Goal: Information Seeking & Learning: Learn about a topic

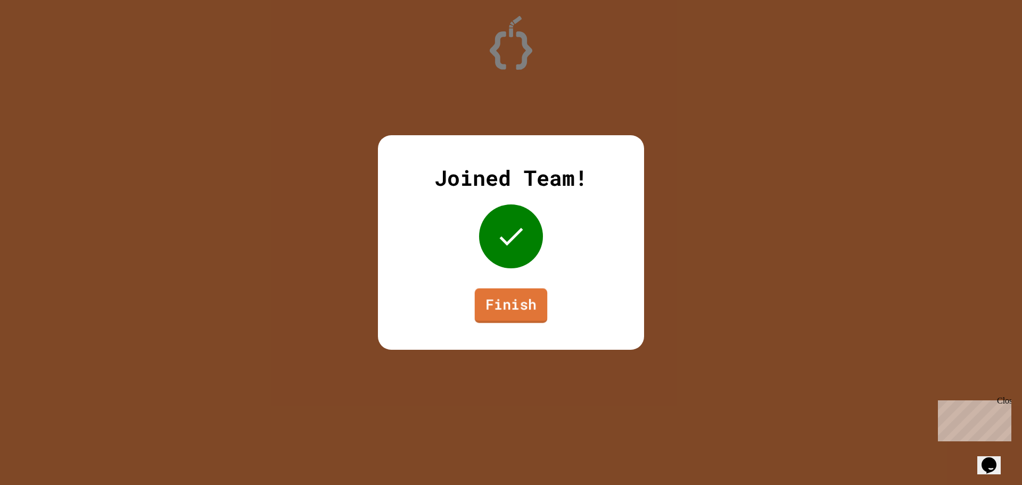
click at [533, 312] on link "Finish" at bounding box center [511, 305] width 72 height 35
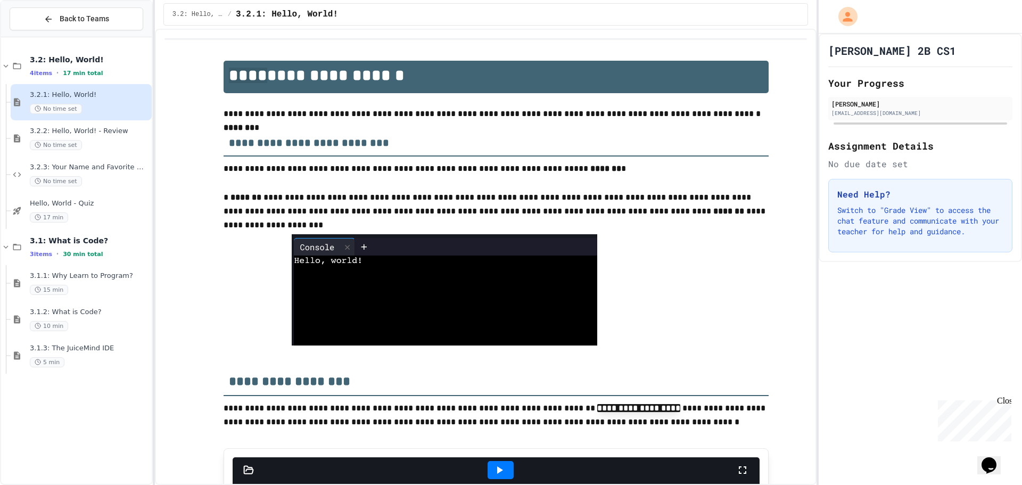
drag, startPoint x: 273, startPoint y: 39, endPoint x: 388, endPoint y: -9, distance: 124.7
click at [388, 0] on html "**********" at bounding box center [511, 242] width 1022 height 485
click at [101, 202] on span "Hello, World - Quiz" at bounding box center [90, 203] width 120 height 9
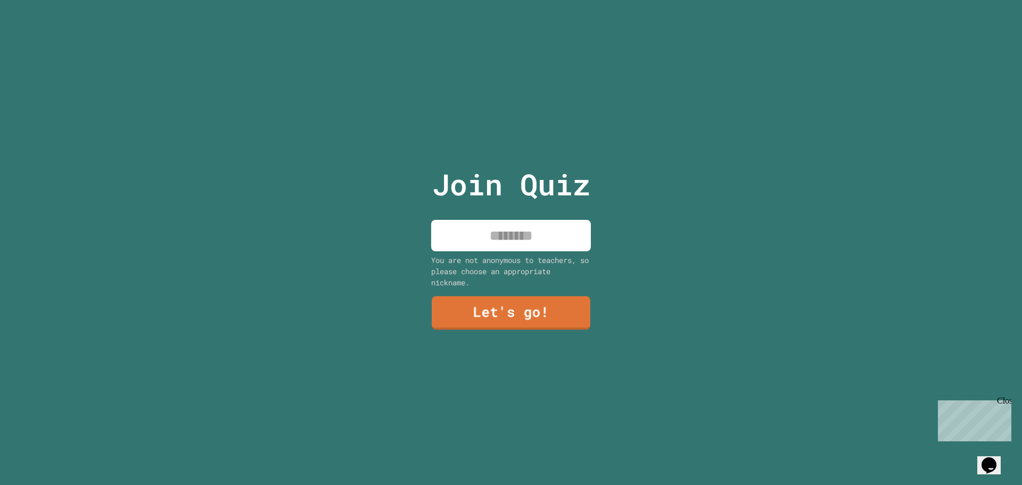
drag, startPoint x: 468, startPoint y: 216, endPoint x: 484, endPoint y: 224, distance: 17.8
click at [472, 222] on input at bounding box center [511, 235] width 160 height 31
type input "**********"
click at [512, 299] on link "Let's go!" at bounding box center [511, 312] width 162 height 35
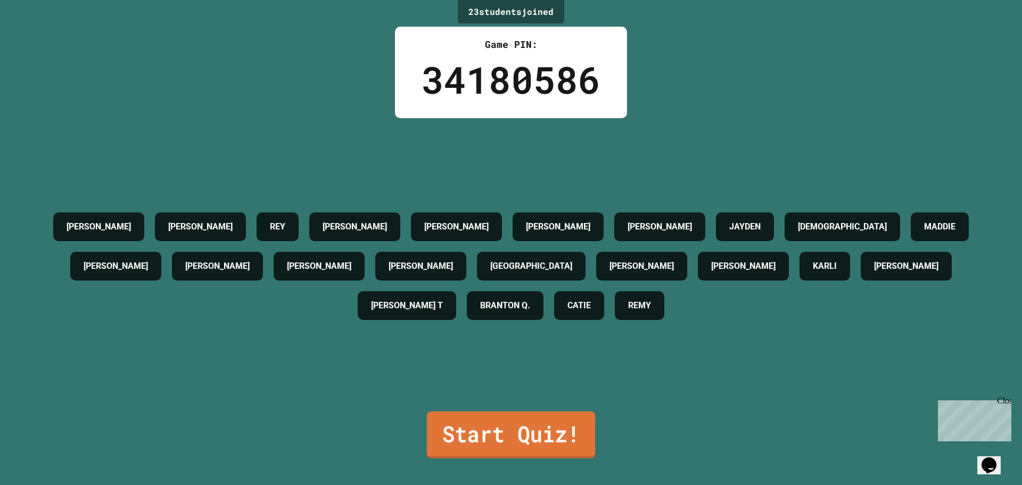
click at [552, 411] on link "Start Quiz!" at bounding box center [511, 434] width 168 height 47
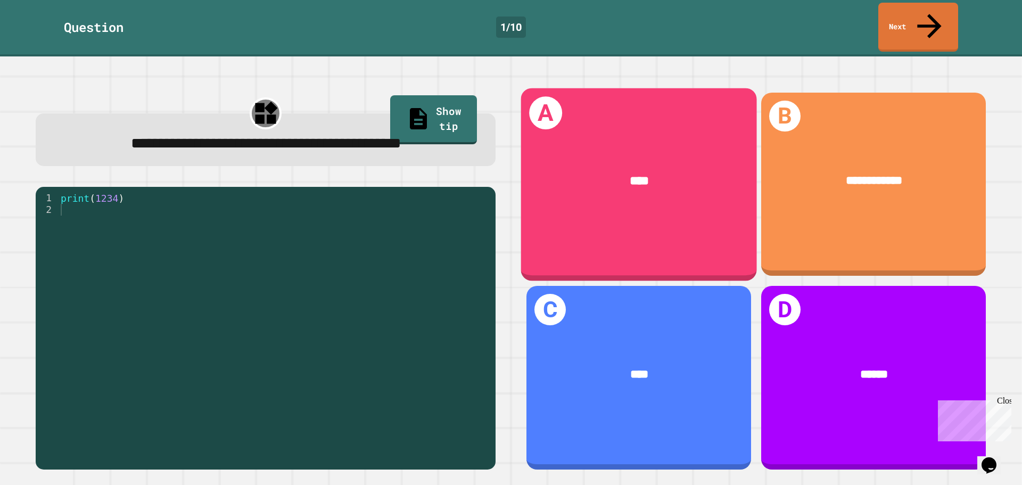
click at [587, 171] on div "****" at bounding box center [639, 181] width 236 height 69
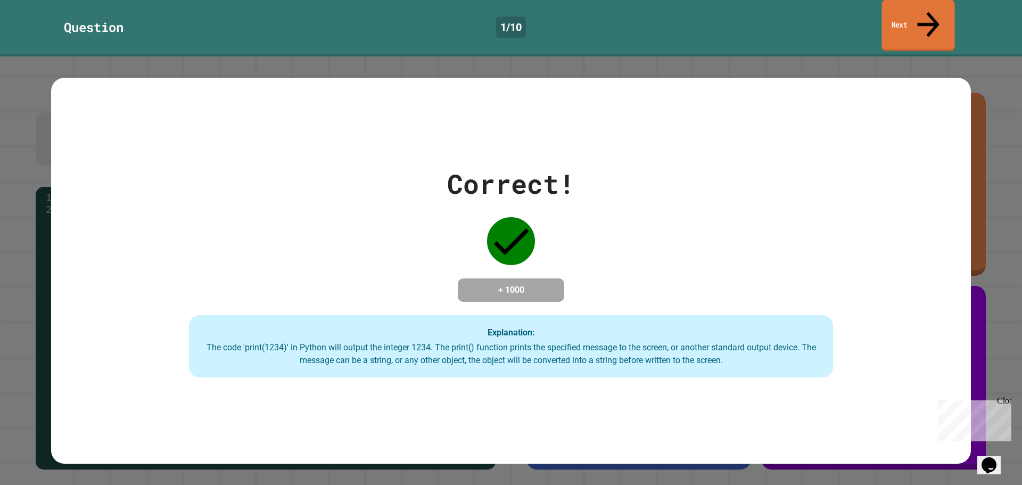
drag, startPoint x: 951, startPoint y: 19, endPoint x: 944, endPoint y: 22, distance: 8.1
click at [949, 19] on link "Next" at bounding box center [917, 26] width 73 height 52
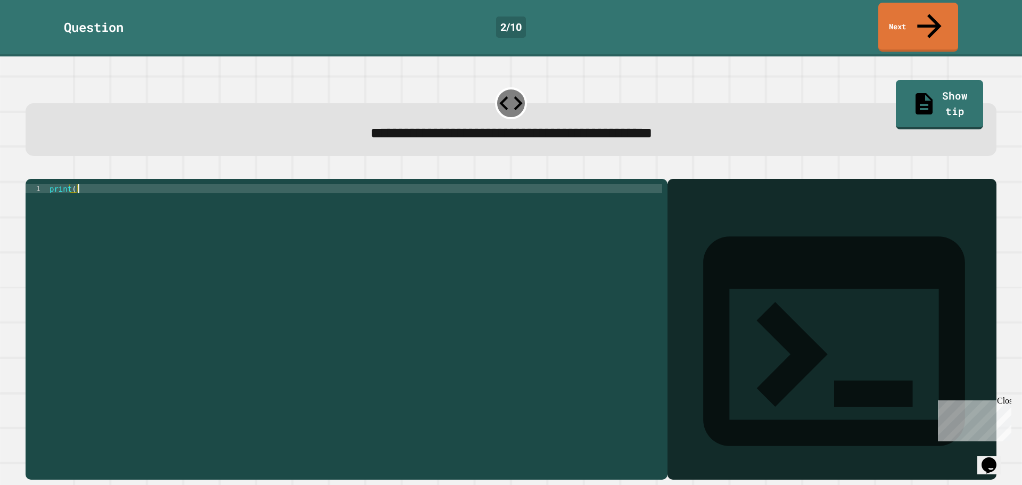
click at [342, 184] on div "print ( )" at bounding box center [354, 329] width 615 height 290
drag, startPoint x: 75, startPoint y: 176, endPoint x: 72, endPoint y: 191, distance: 14.7
click at [75, 184] on div "print ( )" at bounding box center [354, 329] width 615 height 290
type textarea "**********"
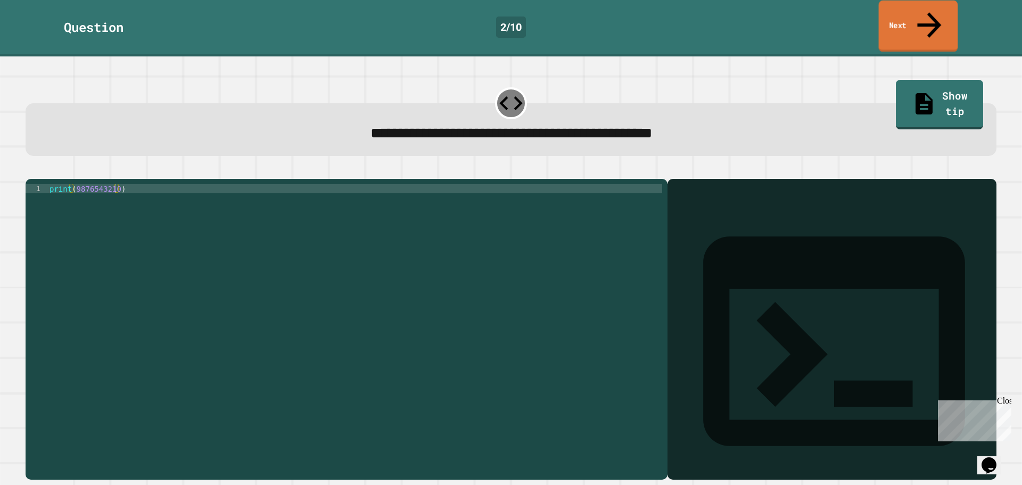
click at [908, 21] on link "Next" at bounding box center [918, 27] width 79 height 52
click at [72, 184] on div "print ( )" at bounding box center [354, 329] width 615 height 290
type textarea "**********"
click at [902, 10] on link "Next" at bounding box center [918, 26] width 72 height 52
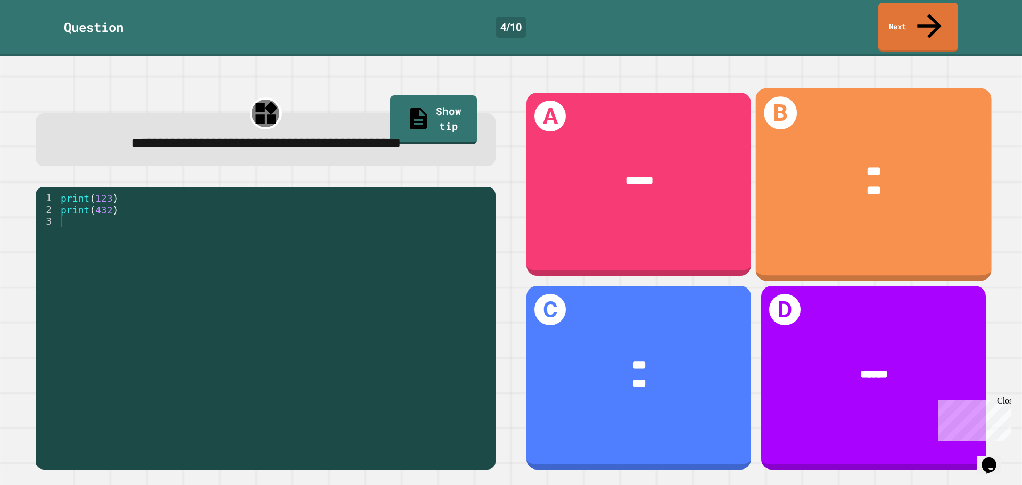
click at [782, 137] on div "*** ***" at bounding box center [874, 180] width 236 height 87
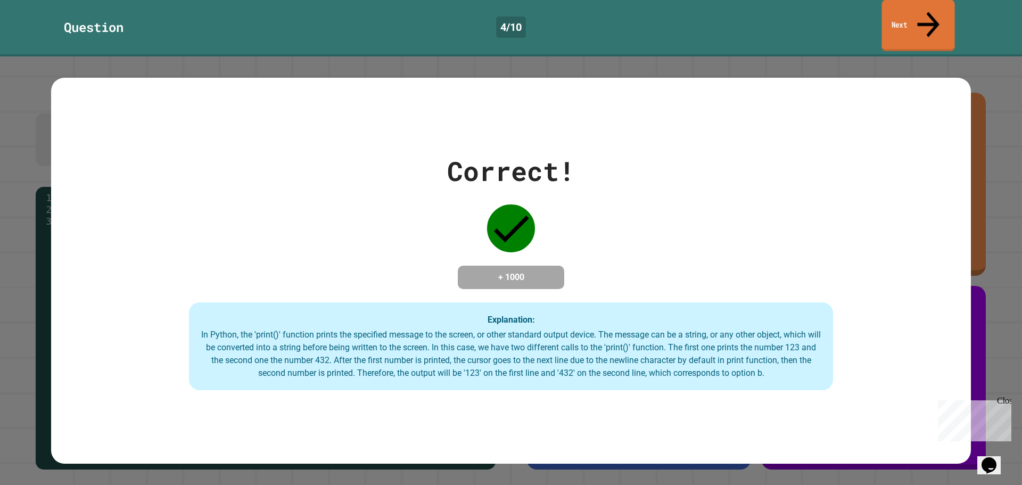
click at [897, 19] on link "Next" at bounding box center [917, 26] width 73 height 52
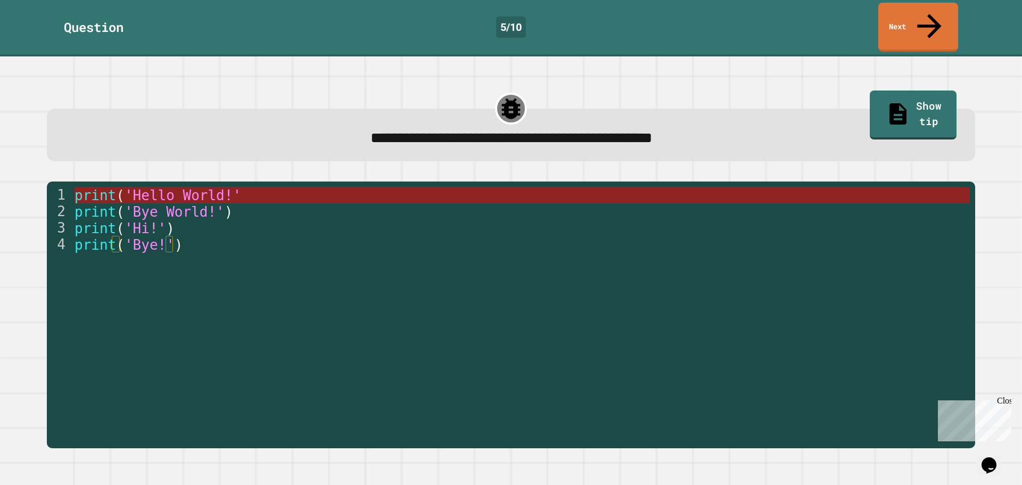
drag, startPoint x: 170, startPoint y: 178, endPoint x: 176, endPoint y: 176, distance: 6.2
click at [176, 187] on span "'Hello World!'" at bounding box center [183, 195] width 117 height 16
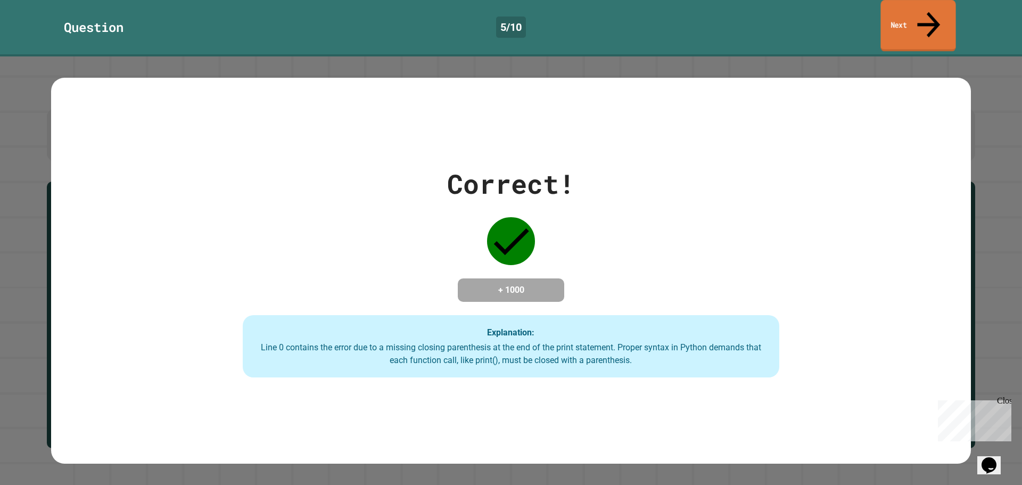
click at [903, 13] on link "Next" at bounding box center [917, 26] width 75 height 52
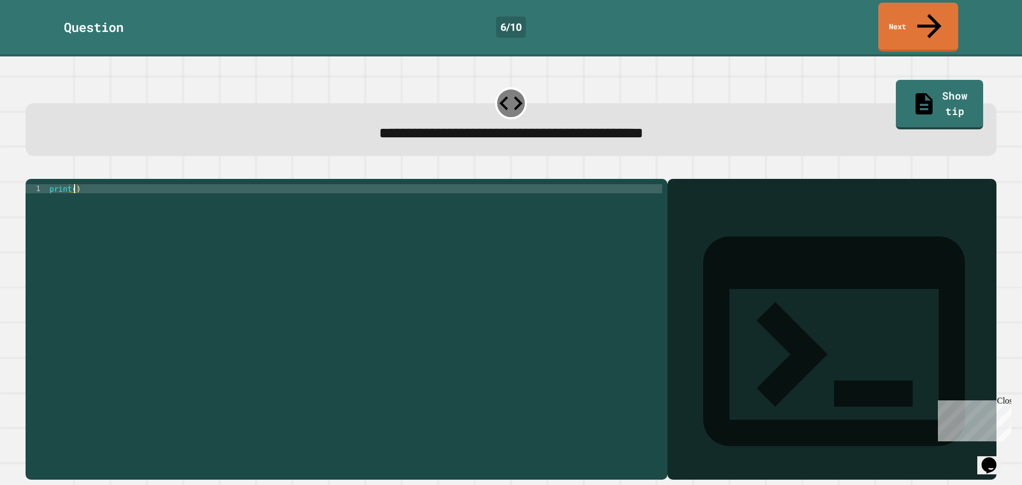
click at [74, 184] on div "print ( )" at bounding box center [354, 329] width 615 height 290
type textarea "**********"
click at [31, 170] on icon "button" at bounding box center [31, 170] width 0 height 0
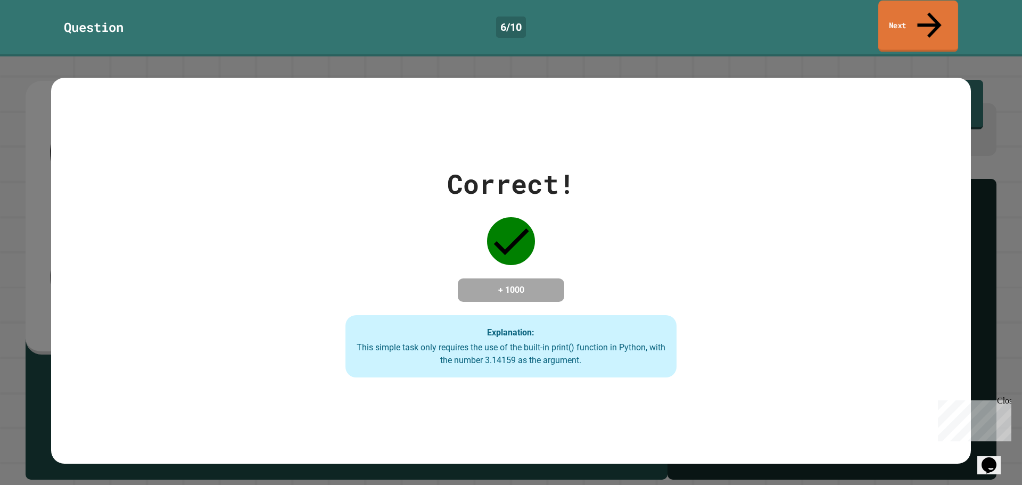
click at [887, 12] on link "Next" at bounding box center [918, 27] width 80 height 52
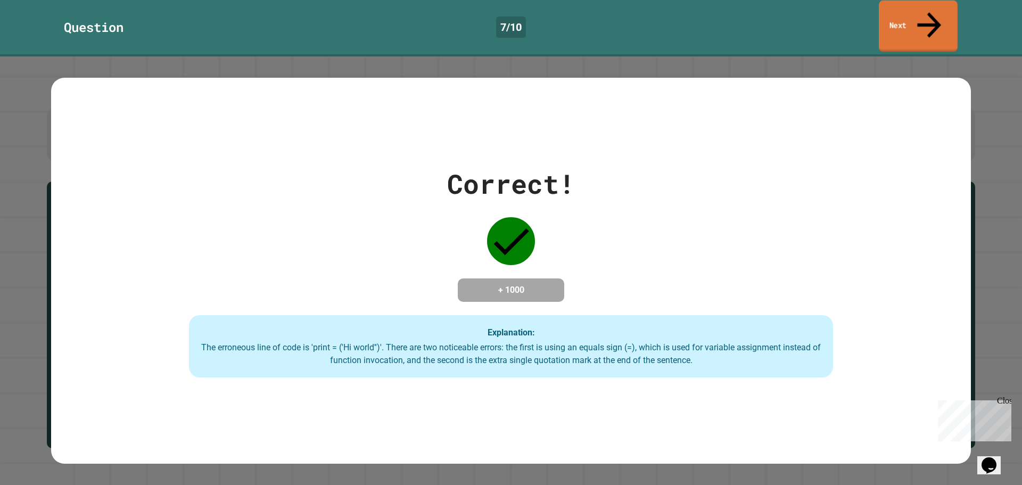
click at [936, 13] on link "Next" at bounding box center [918, 27] width 79 height 52
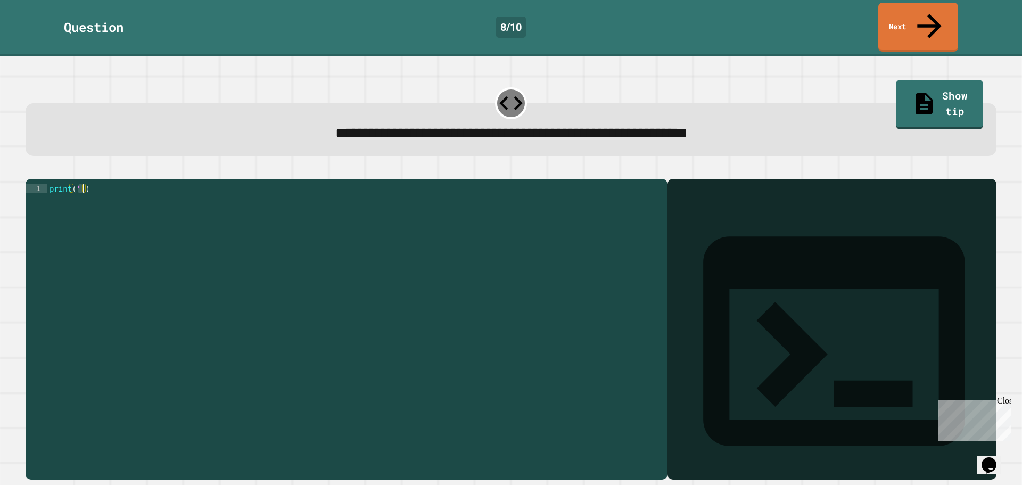
click at [80, 184] on div "print ( '' )" at bounding box center [354, 329] width 615 height 290
click at [80, 184] on div "print ( '' )" at bounding box center [354, 319] width 615 height 271
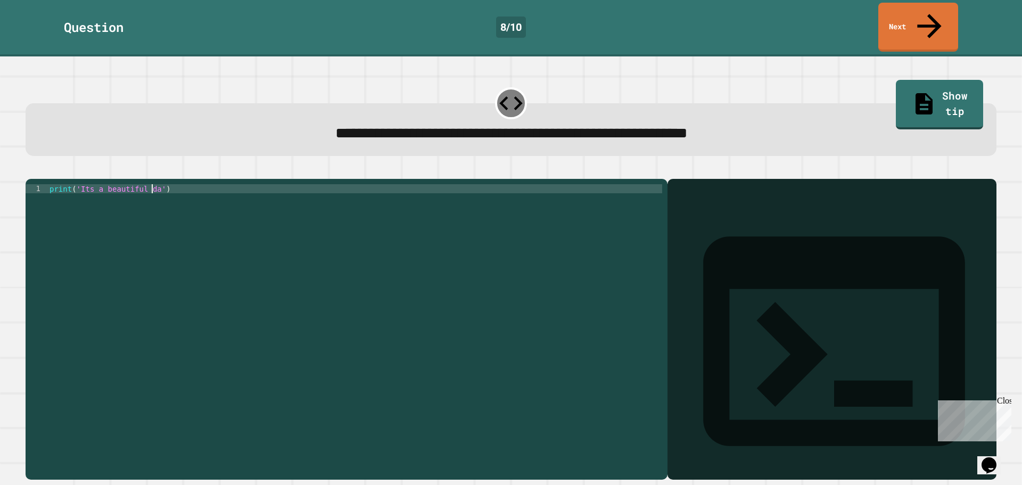
scroll to position [0, 7]
click at [31, 170] on icon "button" at bounding box center [31, 170] width 0 height 0
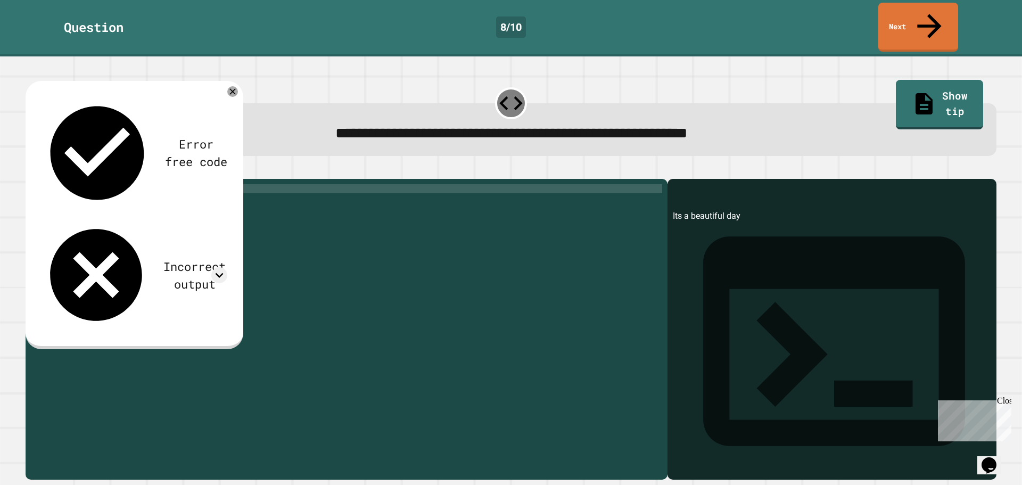
click at [175, 184] on div "print ( 'Its a beautiful day' )" at bounding box center [354, 329] width 615 height 290
click at [179, 184] on div "print ( 'Its a beautiful day' )" at bounding box center [354, 329] width 615 height 290
click at [84, 184] on div "print ( 'Its a beautiful day' )" at bounding box center [354, 329] width 615 height 290
click at [85, 184] on div "print ( 'Its a beautiful day' )" at bounding box center [354, 329] width 615 height 290
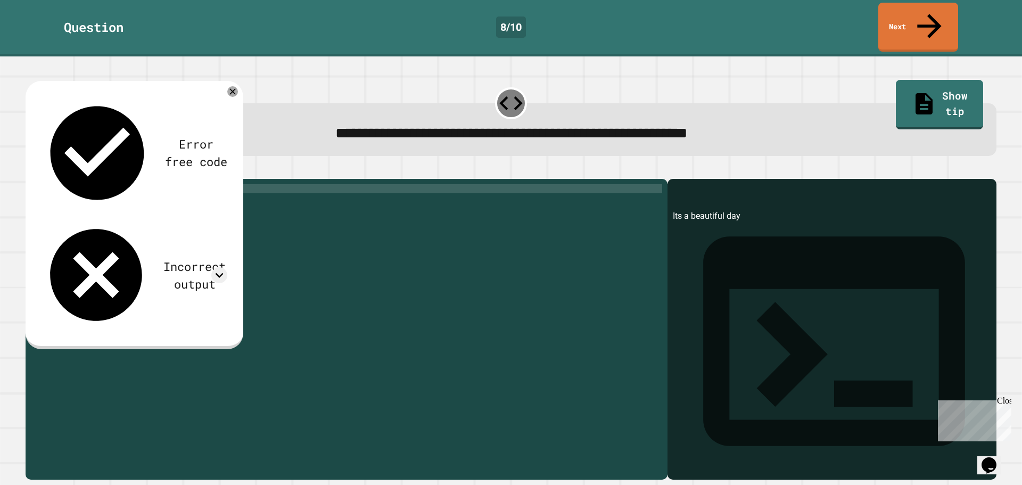
click at [31, 170] on icon "button" at bounding box center [31, 170] width 0 height 0
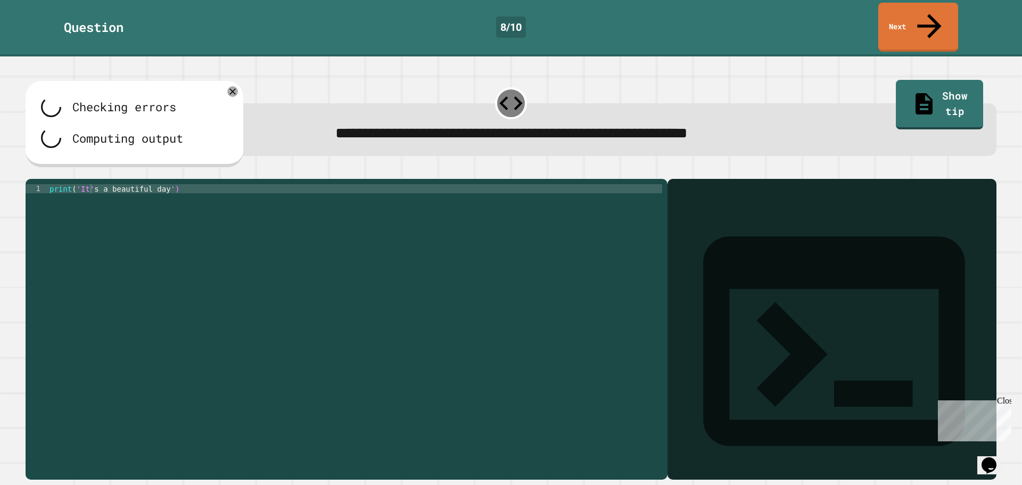
click at [40, 166] on div at bounding box center [511, 172] width 971 height 13
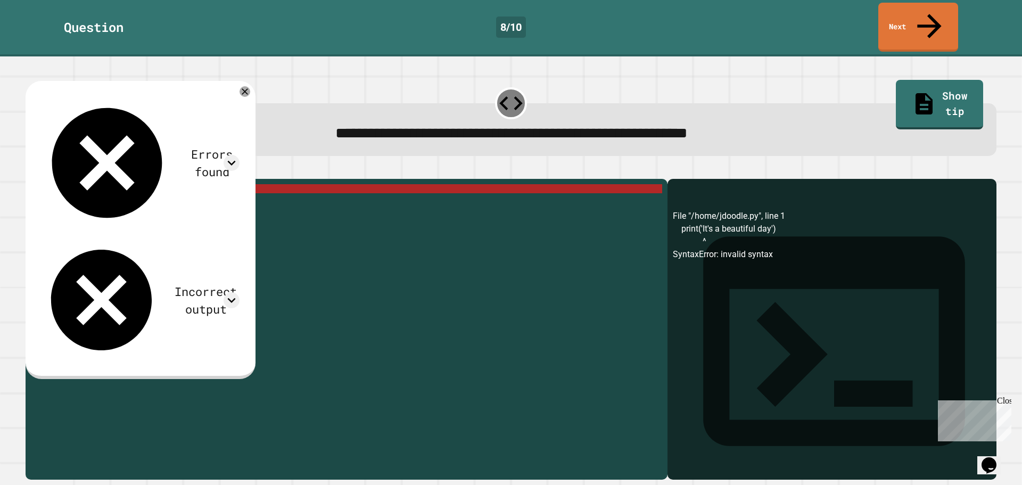
click at [87, 184] on div "print ( 'It' s a beautiful day ')" at bounding box center [354, 329] width 615 height 290
click at [90, 184] on div "print ( 'It' s a beautiful day ')" at bounding box center [354, 329] width 615 height 290
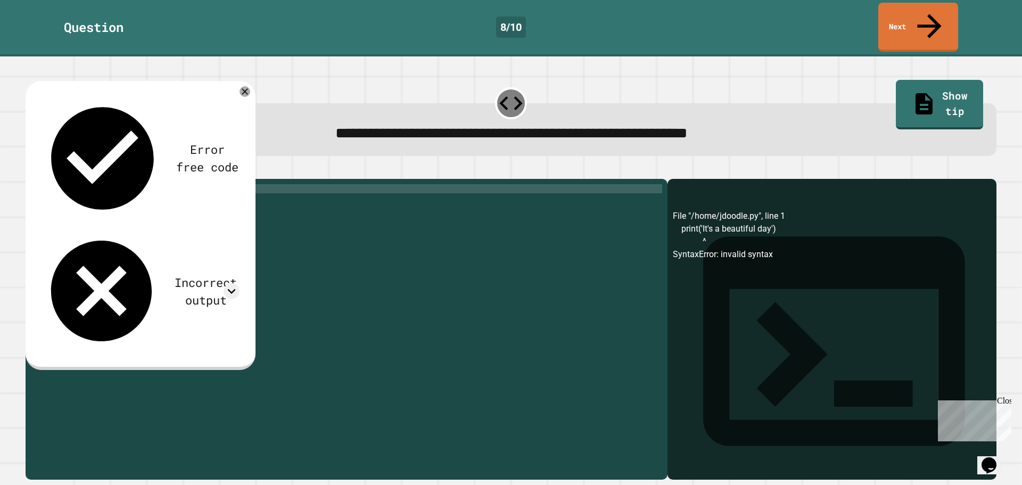
click at [31, 170] on button "button" at bounding box center [31, 170] width 0 height 0
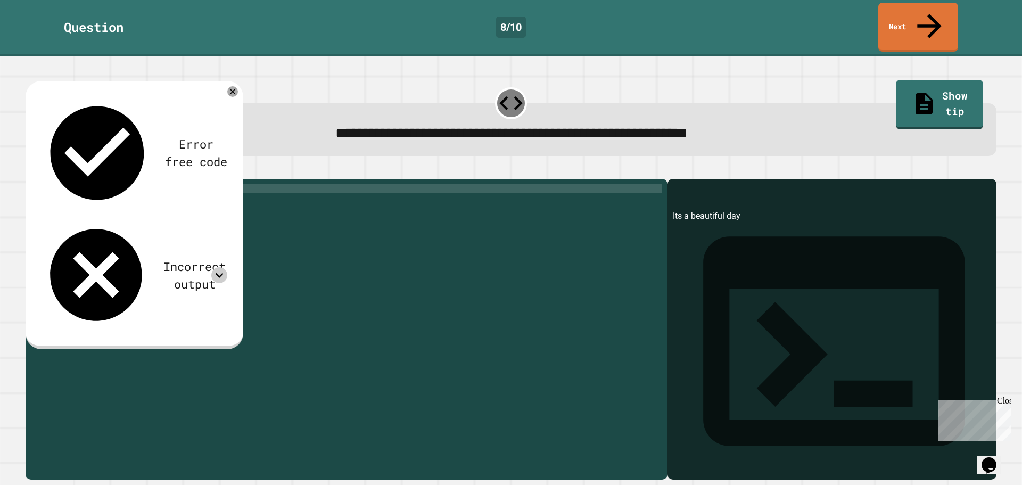
click at [215, 267] on icon at bounding box center [219, 275] width 16 height 16
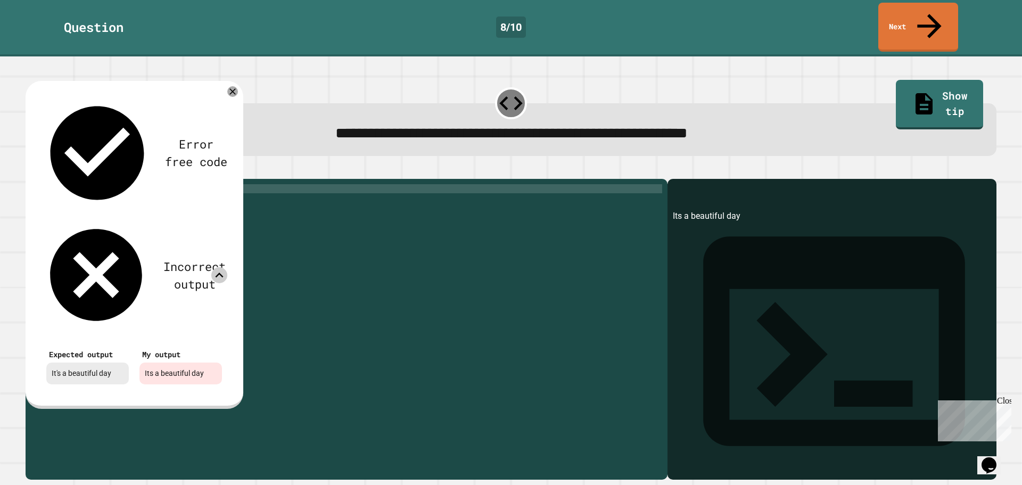
click at [221, 267] on icon at bounding box center [219, 275] width 16 height 16
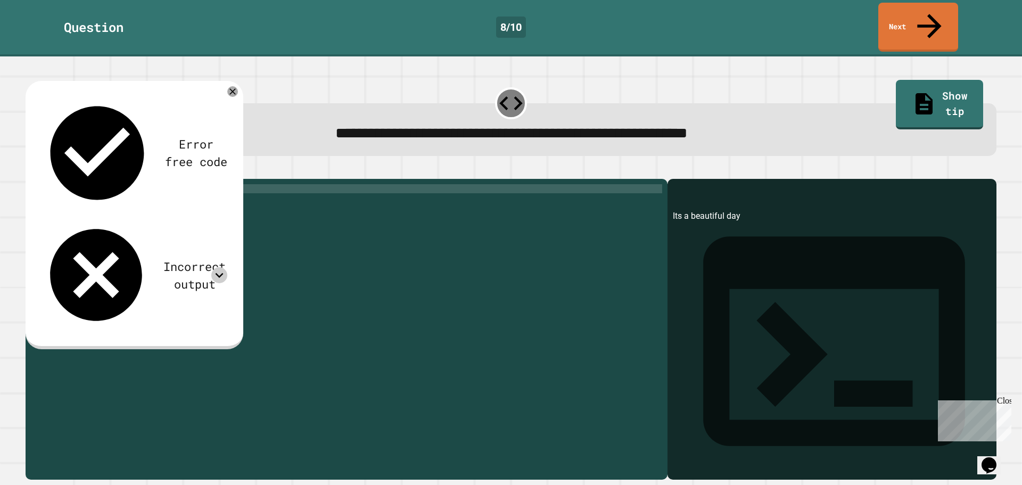
click at [85, 184] on div "print ( 'Its a beautiful day' )" at bounding box center [354, 329] width 615 height 290
click at [31, 170] on button "button" at bounding box center [31, 170] width 0 height 0
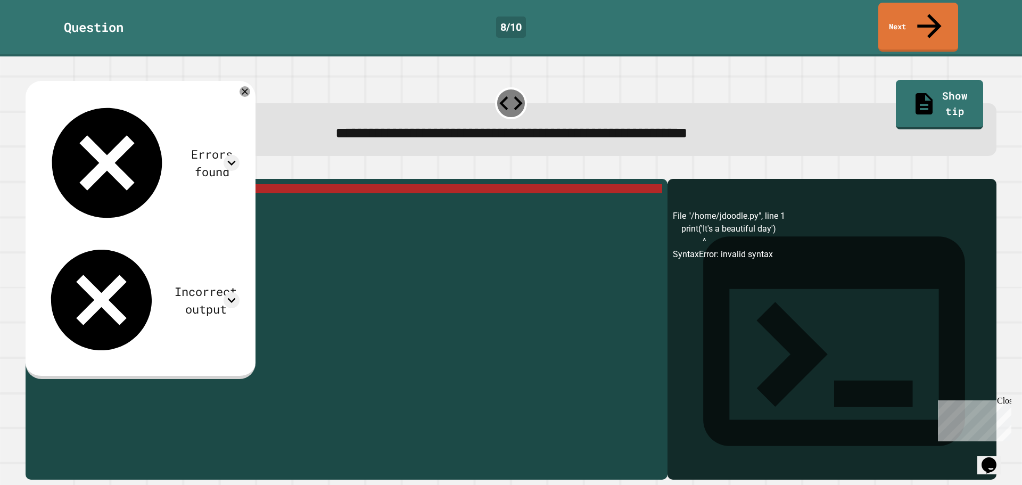
click at [31, 170] on icon "button" at bounding box center [31, 170] width 0 height 0
click at [87, 184] on div "print ( 'It' s a beautiful day ')" at bounding box center [354, 329] width 615 height 290
click at [88, 184] on div "print ( 'It' s a beautiful day ')" at bounding box center [354, 329] width 615 height 290
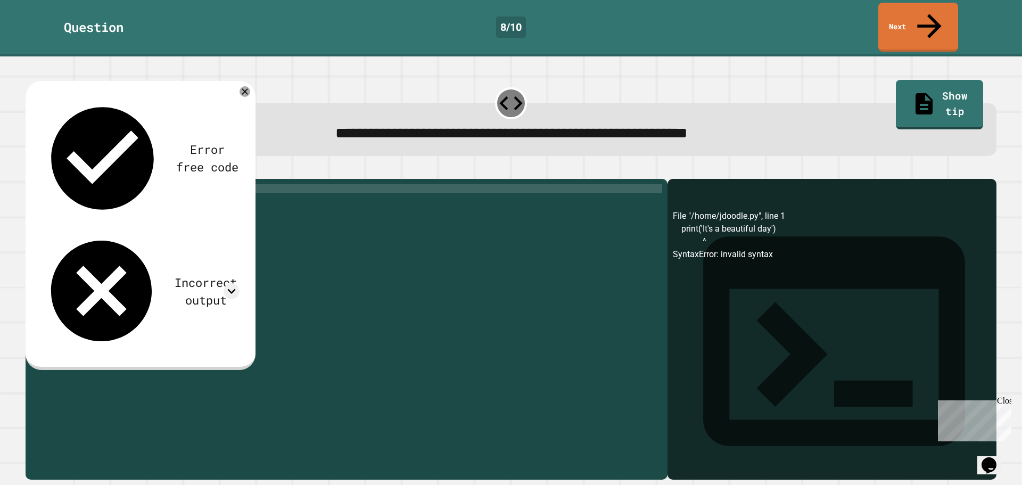
click at [48, 166] on div at bounding box center [511, 172] width 971 height 13
click at [31, 170] on icon "button" at bounding box center [31, 170] width 0 height 0
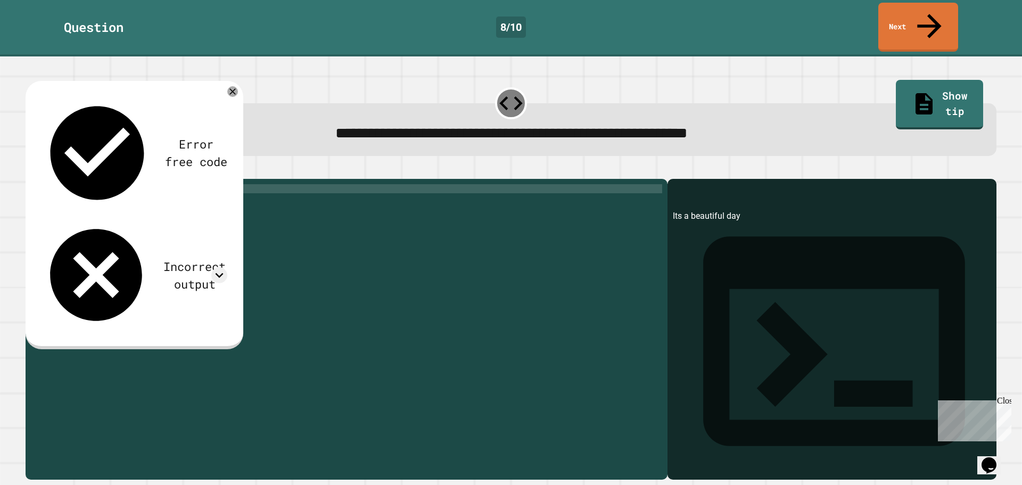
click at [88, 184] on div "print ( 'Its a beautiful day' )" at bounding box center [354, 329] width 615 height 290
click at [41, 173] on icon "button" at bounding box center [38, 176] width 6 height 7
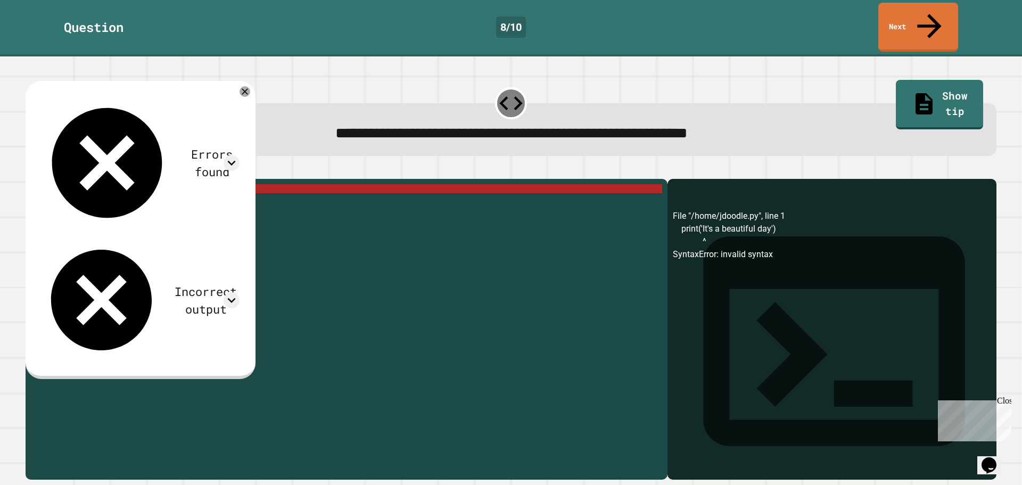
click at [88, 184] on div "print ( 'It' s a beautiful day ')" at bounding box center [354, 329] width 615 height 290
click at [92, 184] on div "print ( 'It' s a beautiful day ')" at bounding box center [354, 329] width 615 height 290
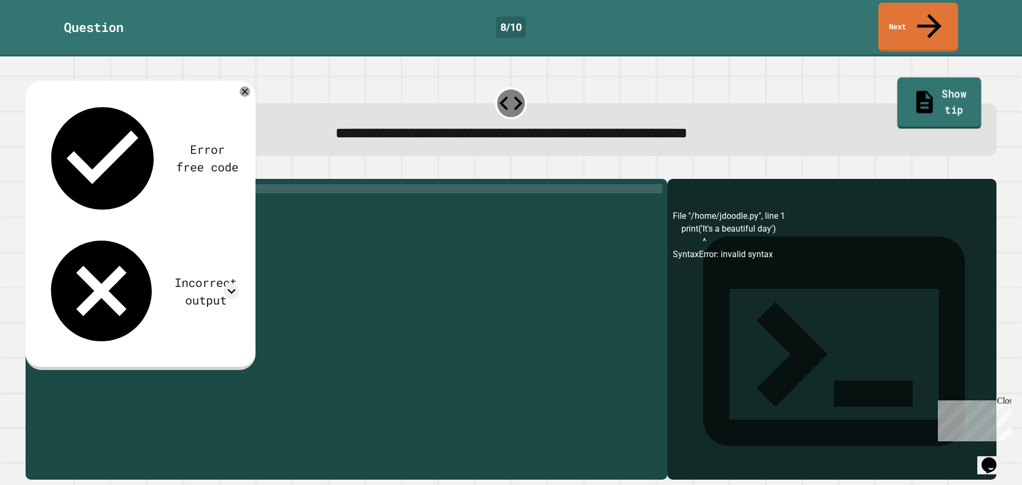
click at [912, 89] on icon at bounding box center [924, 102] width 25 height 27
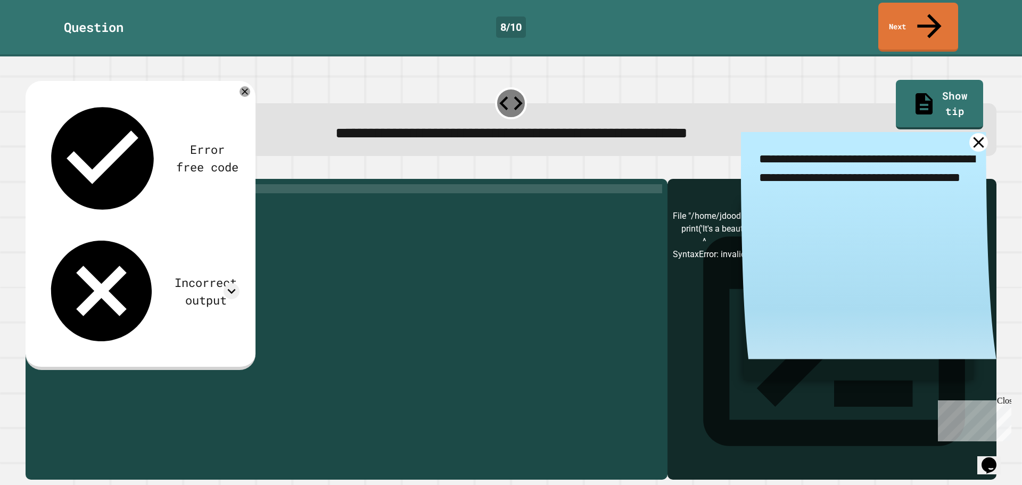
click at [969, 133] on icon at bounding box center [978, 142] width 19 height 19
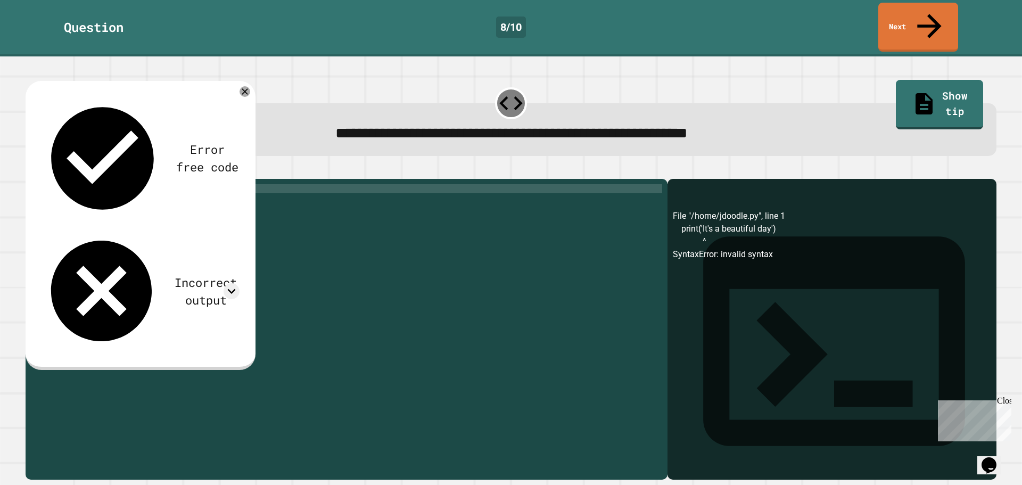
click at [86, 184] on div "print ( 'Its a beautiful day' )" at bounding box center [354, 329] width 615 height 290
drag, startPoint x: 379, startPoint y: 110, endPoint x: 584, endPoint y: 96, distance: 204.8
click at [584, 103] on div "**********" at bounding box center [511, 129] width 971 height 53
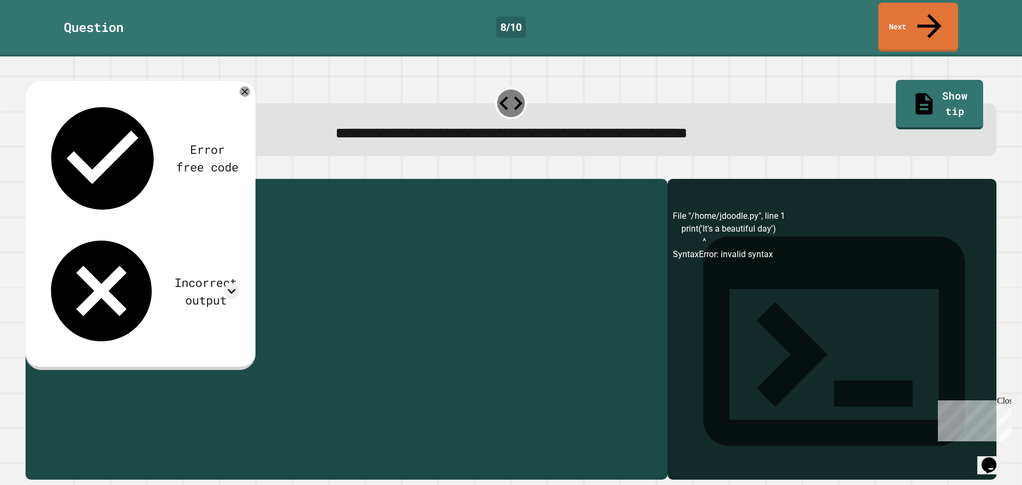
drag, startPoint x: 154, startPoint y: 182, endPoint x: 79, endPoint y: 181, distance: 75.0
click at [79, 184] on div "print ( 'Its a beautiful day' )" at bounding box center [354, 329] width 615 height 290
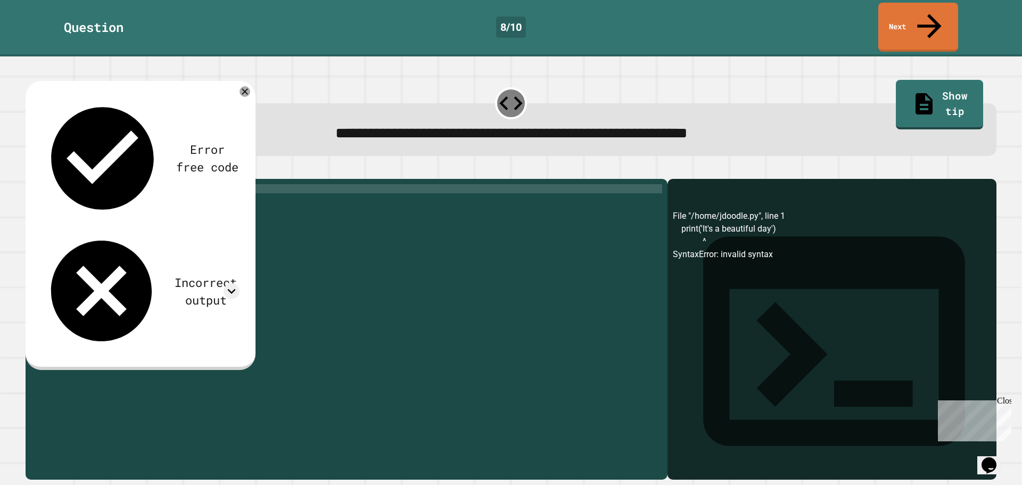
scroll to position [0, 7]
click at [350, 213] on div "print ( "It's a beautiful day" )" at bounding box center [354, 329] width 615 height 290
type textarea "**********"
click at [31, 170] on icon "button" at bounding box center [31, 170] width 0 height 0
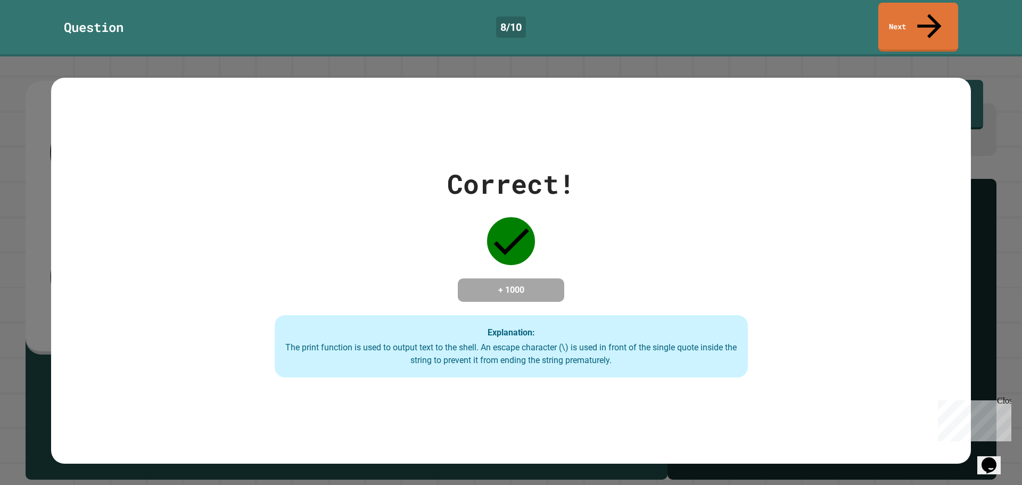
drag, startPoint x: 335, startPoint y: 75, endPoint x: 466, endPoint y: 193, distance: 176.4
click at [445, 186] on div "Correct! + 1000 Explanation: The print function is used to output text to the s…" at bounding box center [511, 271] width 920 height 386
click at [914, 16] on link "Next" at bounding box center [918, 27] width 80 height 52
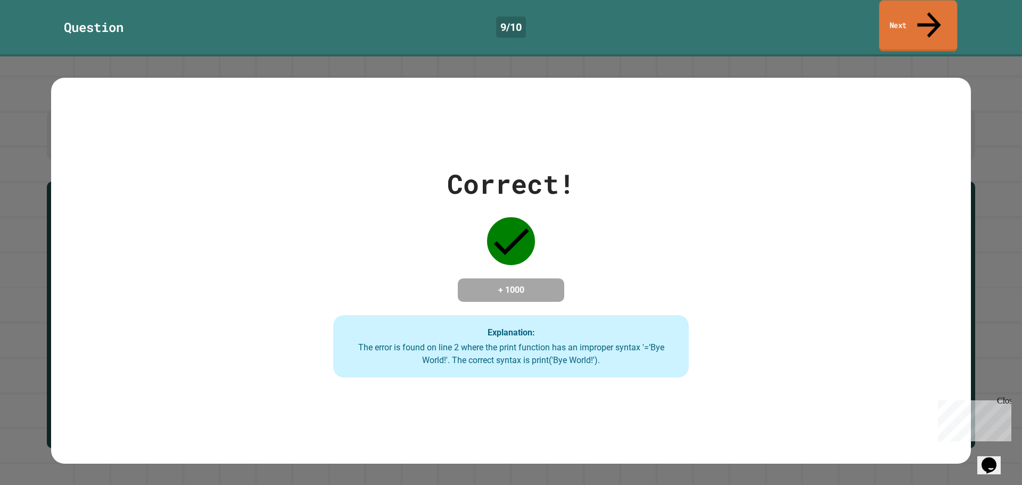
click at [944, 11] on link "Next" at bounding box center [918, 27] width 78 height 52
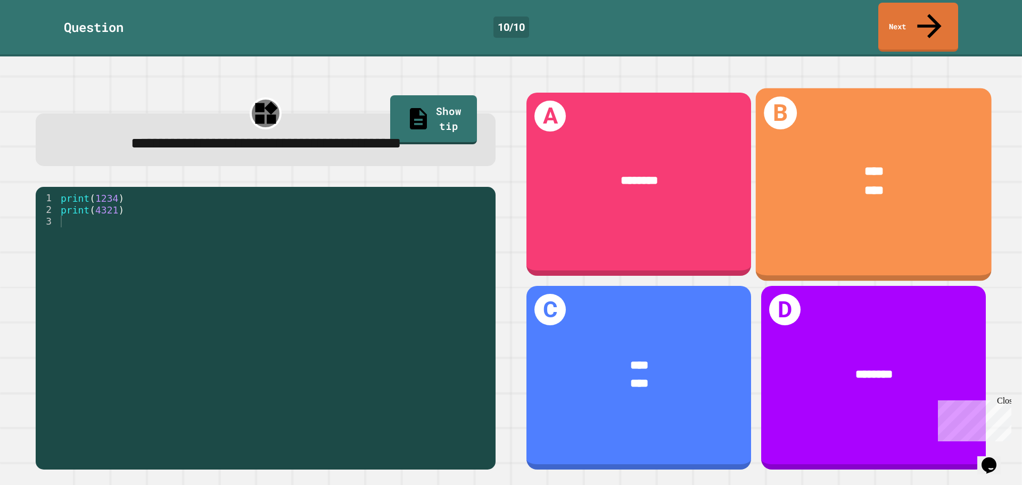
click at [905, 162] on div "****" at bounding box center [874, 171] width 186 height 19
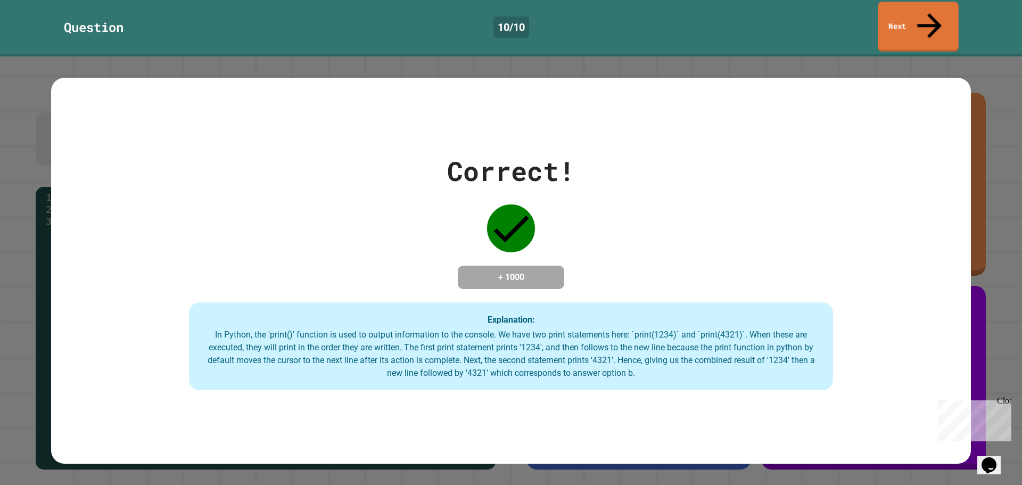
click at [923, 9] on link "Next" at bounding box center [918, 27] width 81 height 50
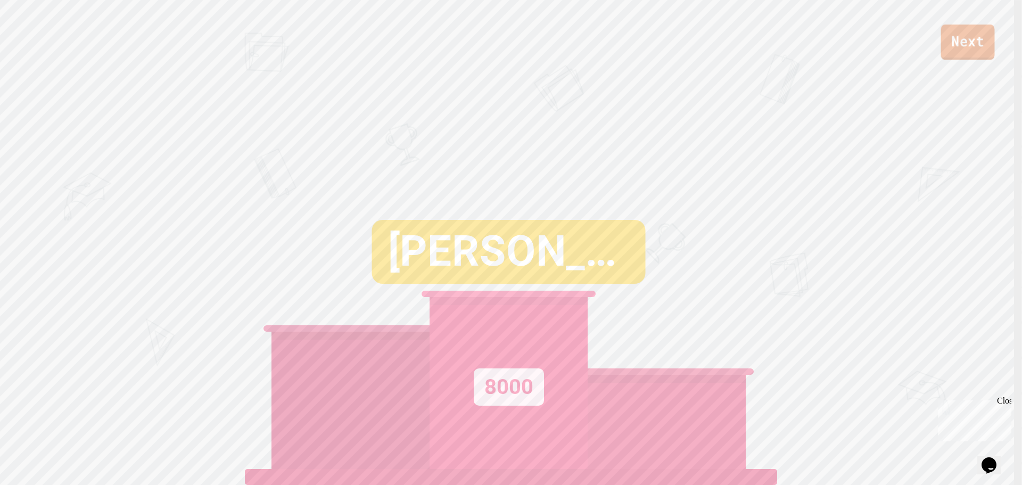
click at [945, 53] on link "Next" at bounding box center [968, 41] width 54 height 35
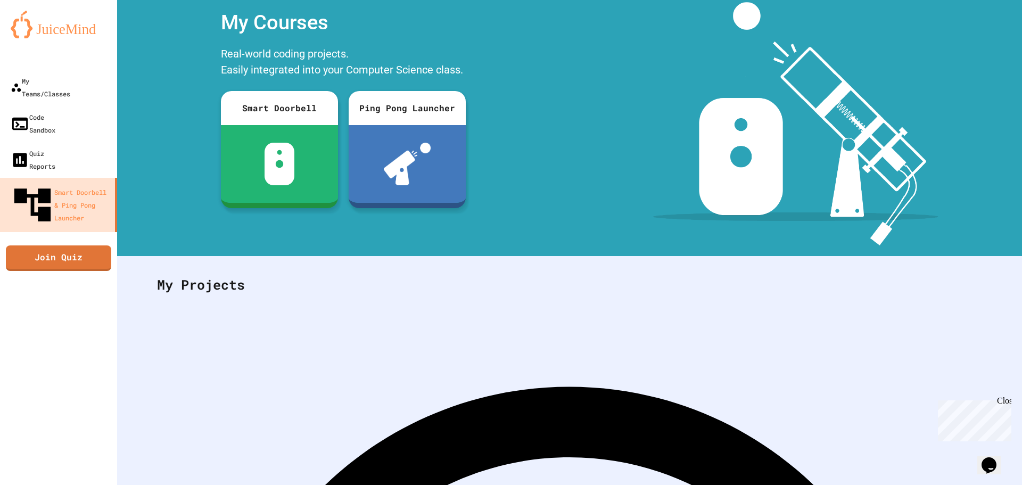
scroll to position [49, 0]
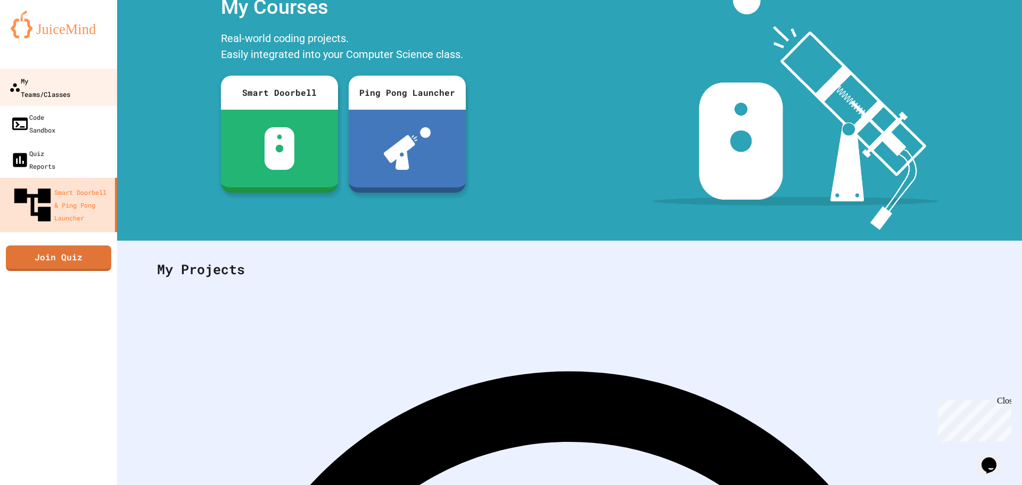
click at [68, 92] on link "My Teams/Classes" at bounding box center [58, 87] width 121 height 37
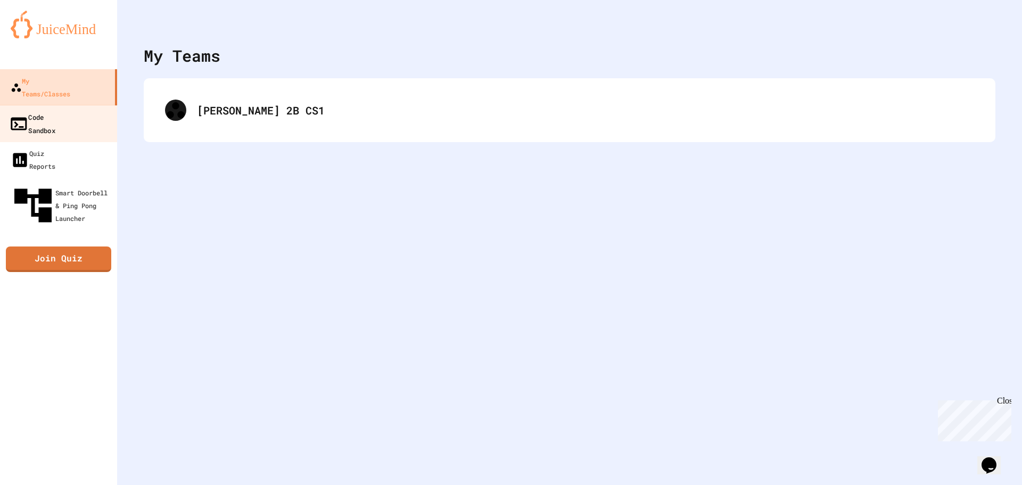
click at [75, 105] on link "Code Sandbox" at bounding box center [58, 123] width 121 height 37
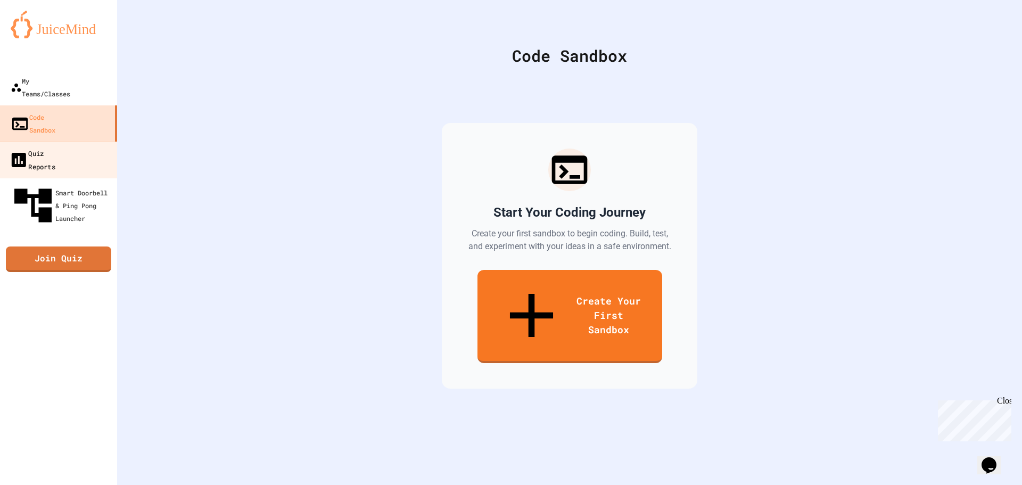
click at [81, 141] on link "Quiz Reports" at bounding box center [58, 159] width 121 height 37
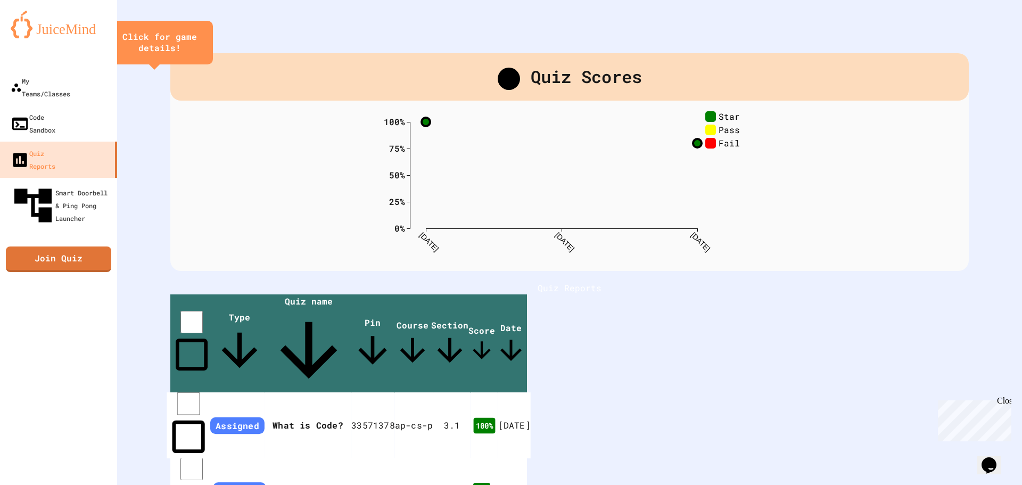
click at [351, 392] on th "What is Code?" at bounding box center [307, 425] width 87 height 66
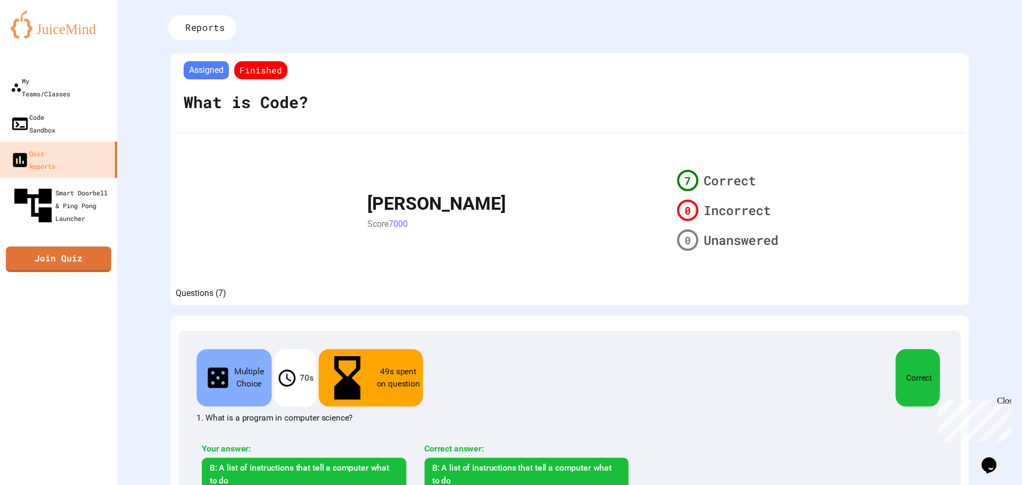
click at [197, 23] on div "Reports" at bounding box center [202, 27] width 69 height 25
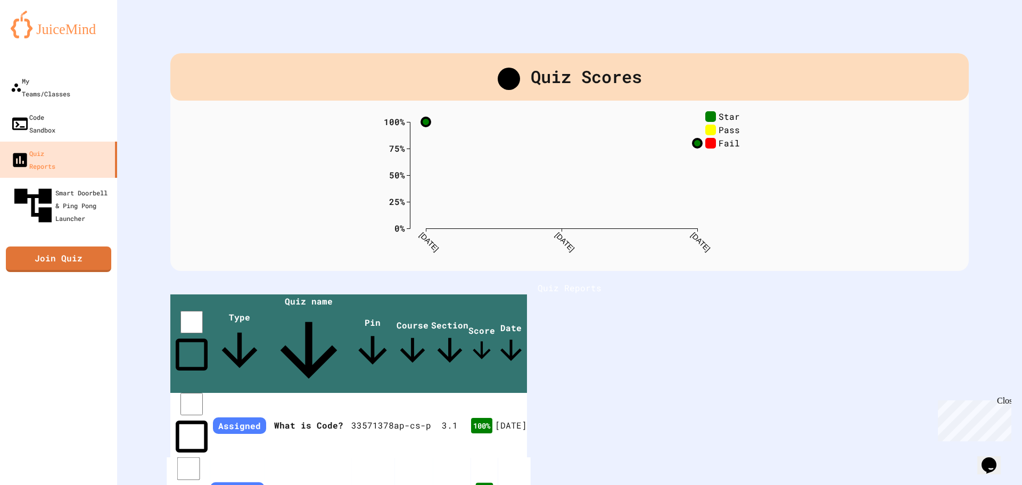
click at [351, 457] on th "Print statements" at bounding box center [307, 490] width 87 height 66
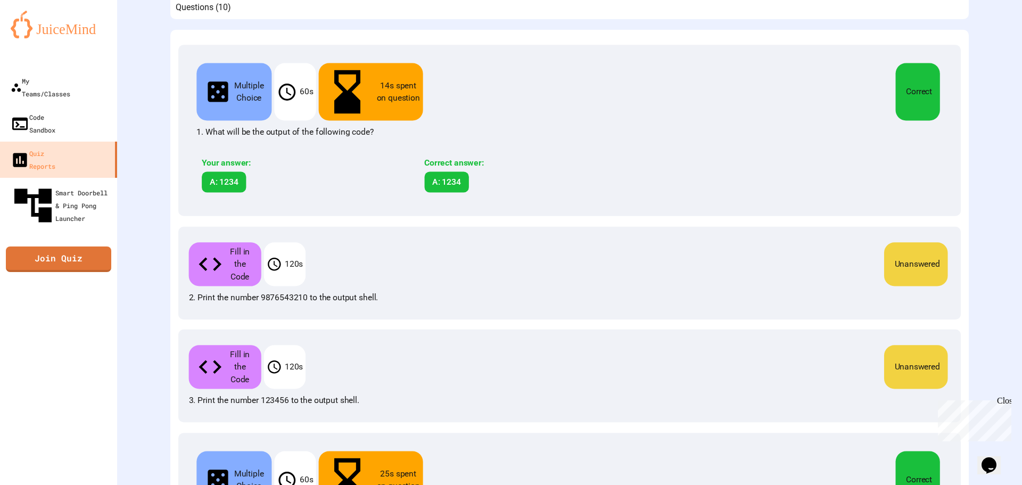
scroll to position [260, 0]
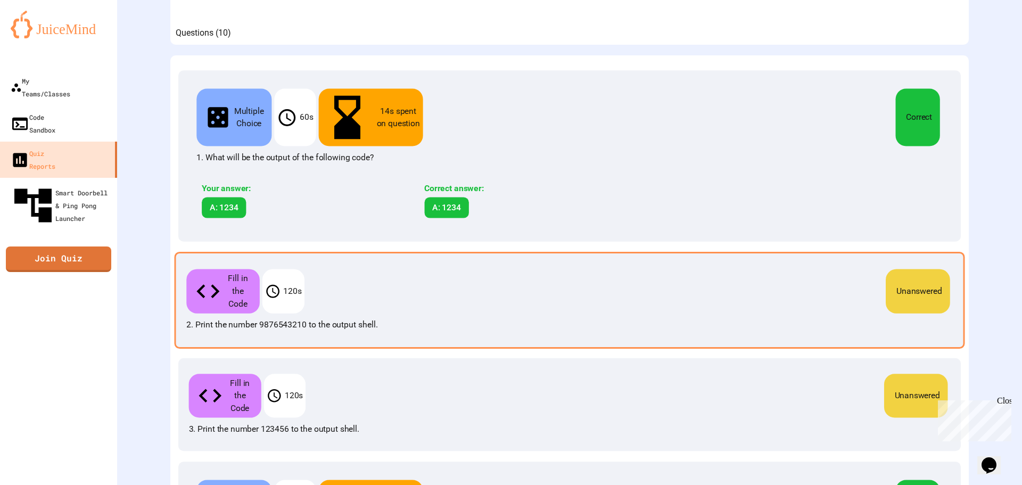
click at [588, 269] on div "Unanswered" at bounding box center [628, 292] width 648 height 47
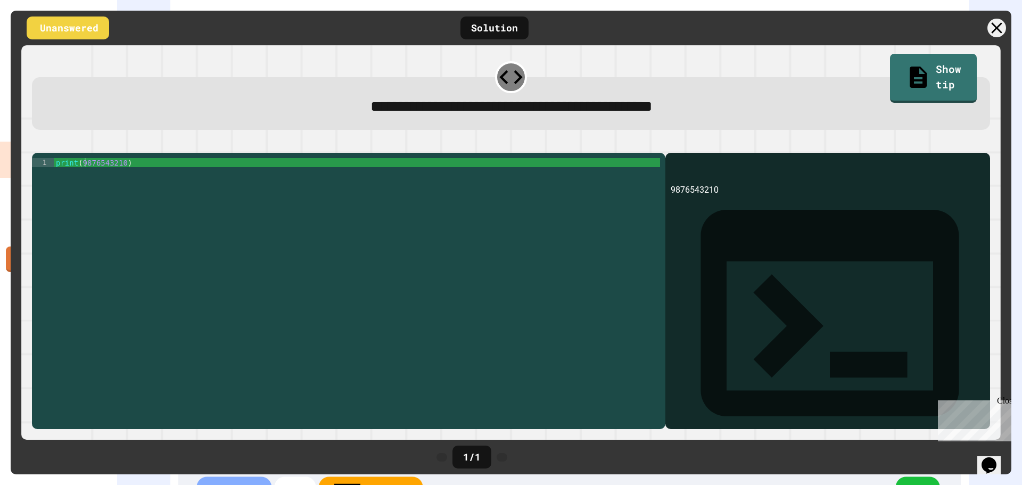
click at [503, 92] on div at bounding box center [511, 77] width 32 height 32
click at [507, 87] on div at bounding box center [511, 77] width 32 height 32
click at [999, 24] on icon at bounding box center [997, 28] width 22 height 22
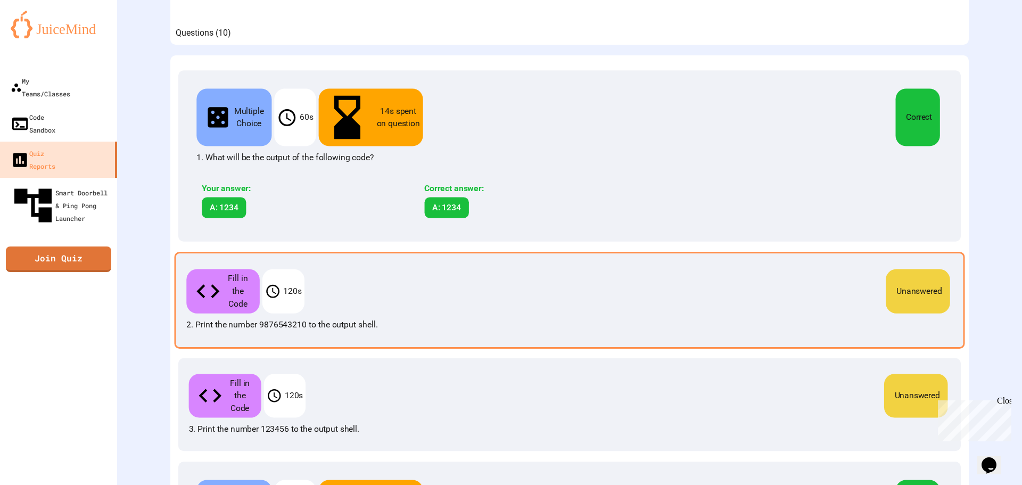
click at [366, 288] on div "Fill in the Code 120 s Unanswered 2. Print the number 9876543210 to the output …" at bounding box center [570, 300] width 790 height 97
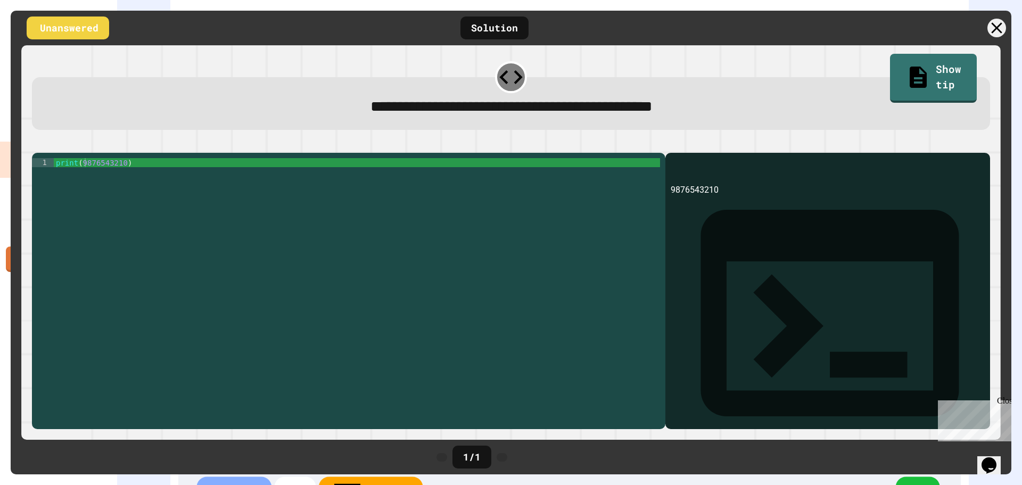
drag, startPoint x: 58, startPoint y: 133, endPoint x: 53, endPoint y: 142, distance: 10.5
click at [57, 134] on div "**********" at bounding box center [511, 93] width 969 height 84
click at [37, 144] on button "button" at bounding box center [37, 144] width 0 height 0
click at [36, 153] on div at bounding box center [511, 146] width 958 height 13
click at [37, 144] on icon "button" at bounding box center [37, 144] width 0 height 0
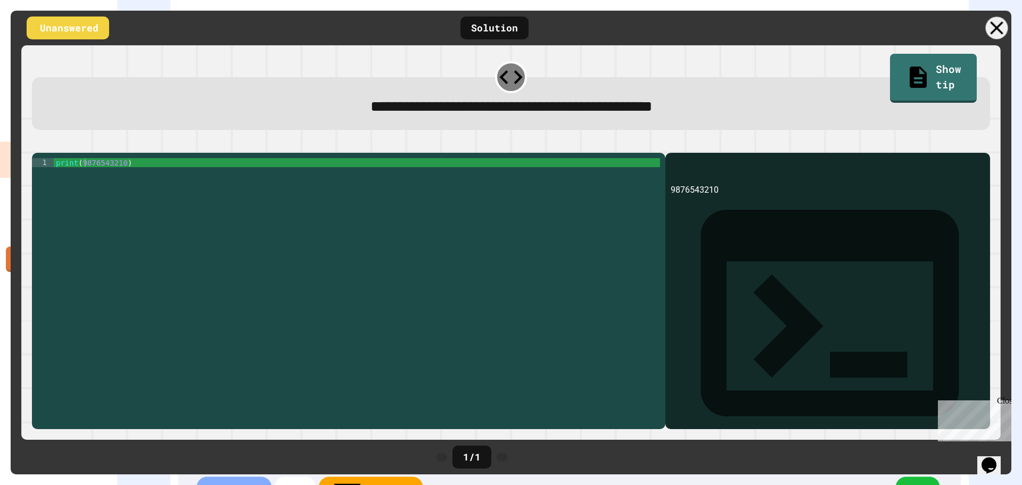
click at [996, 26] on icon at bounding box center [997, 28] width 22 height 22
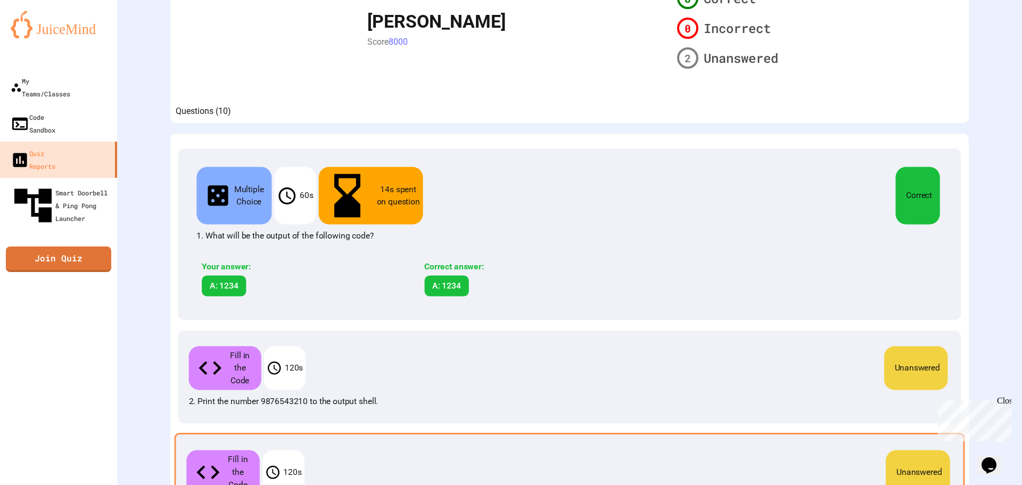
scroll to position [420, 0]
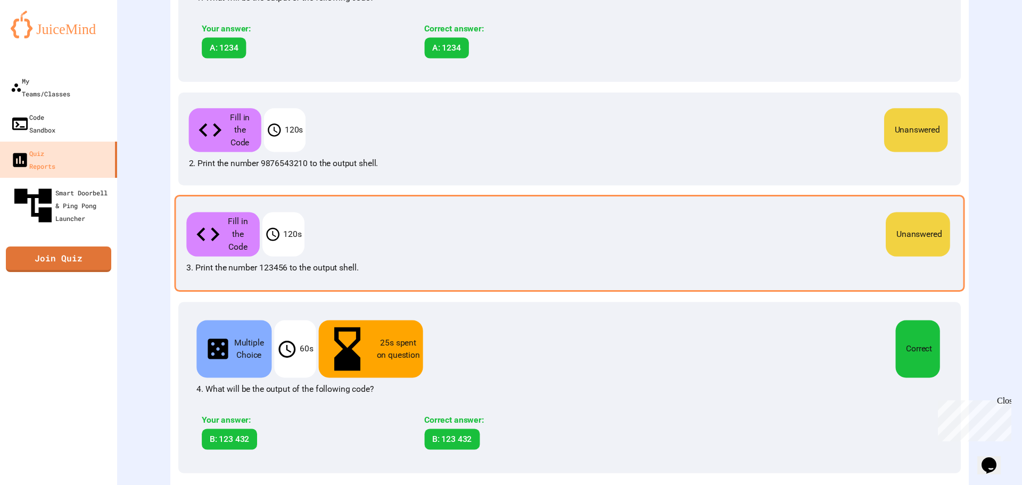
click at [837, 262] on p "3. Print the number 123456 to the output shell." at bounding box center [569, 268] width 766 height 13
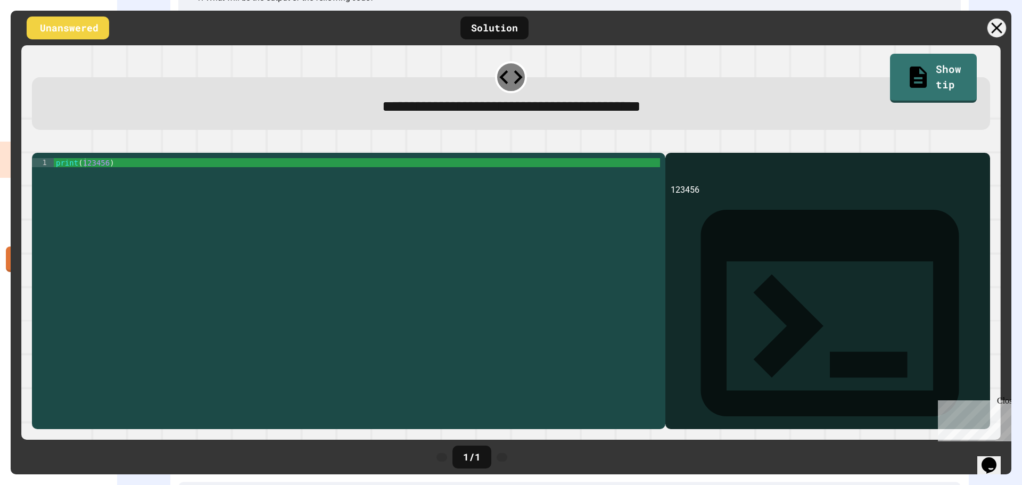
click at [999, 27] on icon at bounding box center [996, 28] width 19 height 19
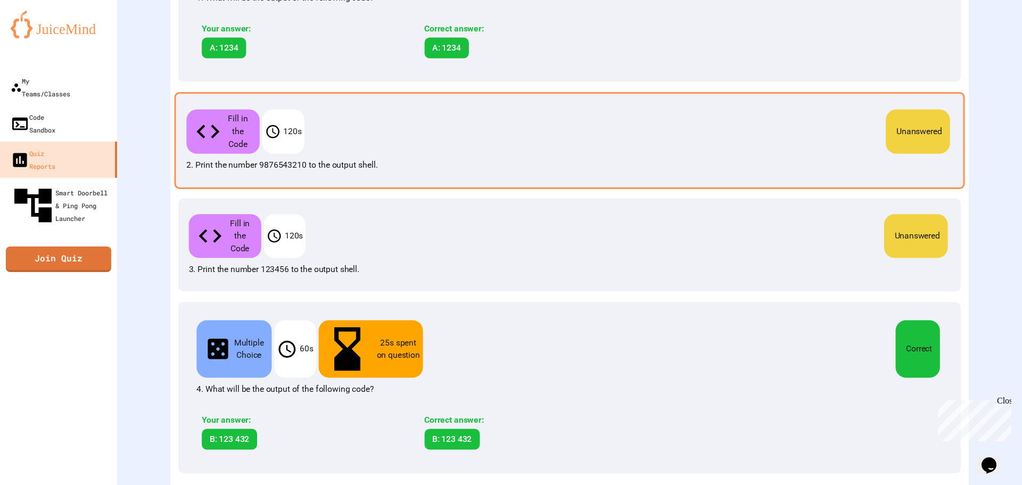
click at [579, 159] on p "2. Print the number 9876543210 to the output shell." at bounding box center [569, 165] width 766 height 13
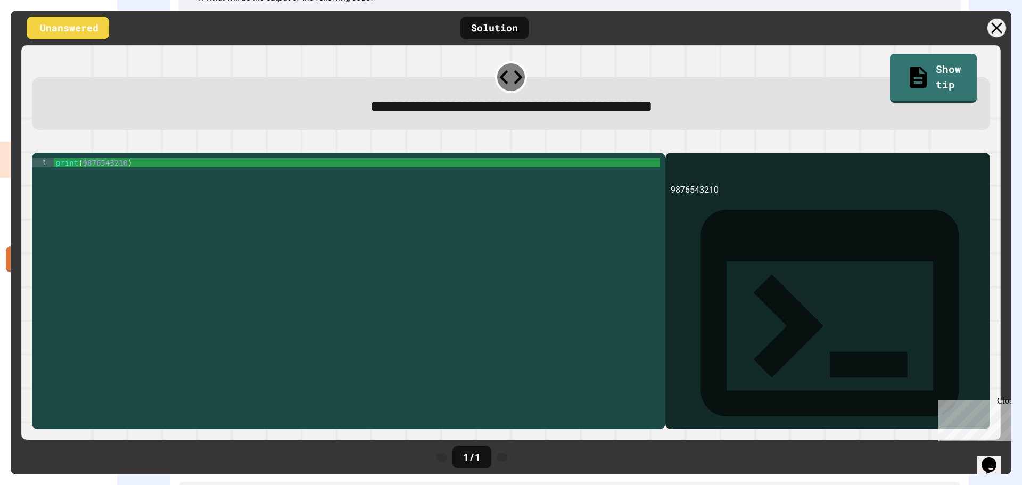
drag, startPoint x: 1006, startPoint y: 39, endPoint x: 1003, endPoint y: 45, distance: 6.7
click at [1005, 43] on div "Unanswered Solution" at bounding box center [511, 28] width 1000 height 35
click at [982, 38] on div "Unanswered Solution" at bounding box center [511, 28] width 1000 height 35
click at [994, 28] on icon at bounding box center [997, 28] width 22 height 22
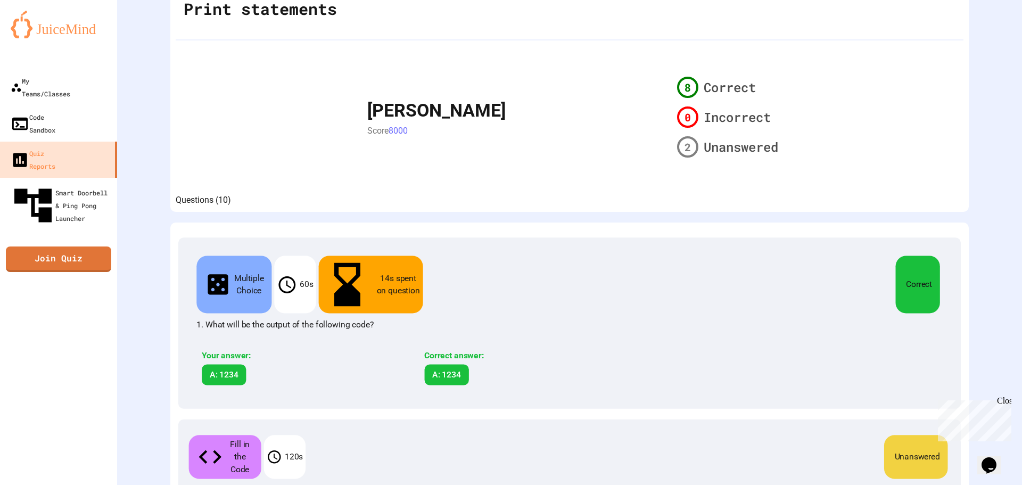
scroll to position [0, 0]
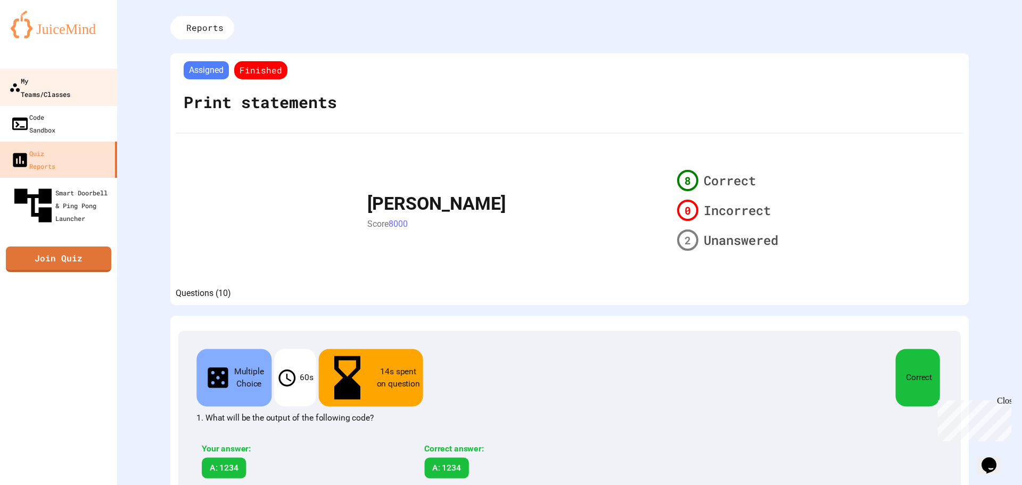
drag, startPoint x: 56, startPoint y: 78, endPoint x: 93, endPoint y: 97, distance: 40.9
click at [56, 79] on div "My Teams/Classes" at bounding box center [39, 87] width 61 height 26
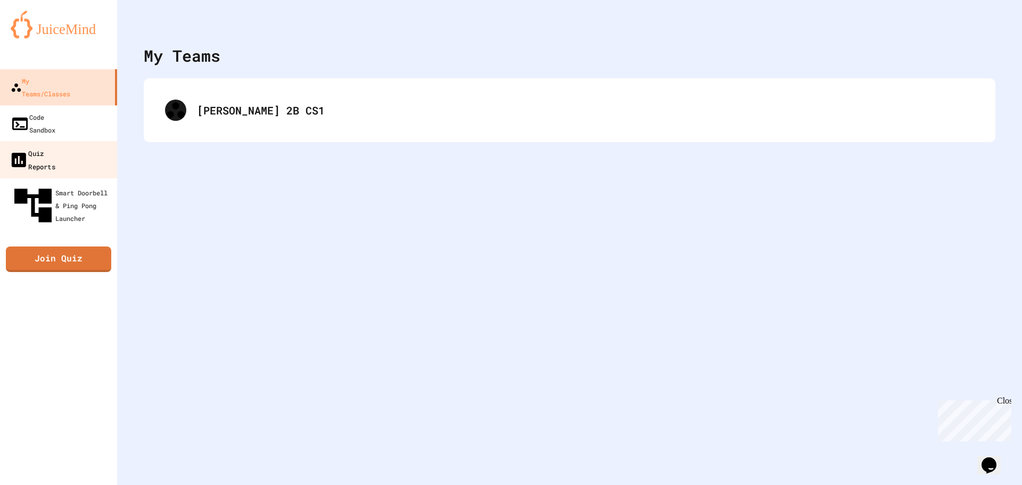
click at [93, 141] on link "Quiz Reports" at bounding box center [58, 159] width 121 height 37
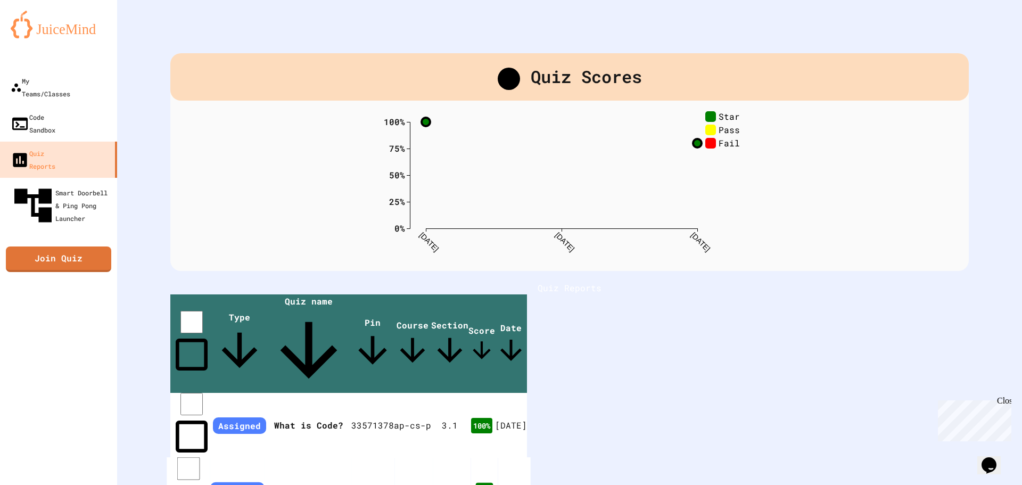
click at [351, 457] on th "Print statements" at bounding box center [307, 490] width 87 height 66
